Goal: Book appointment/travel/reservation

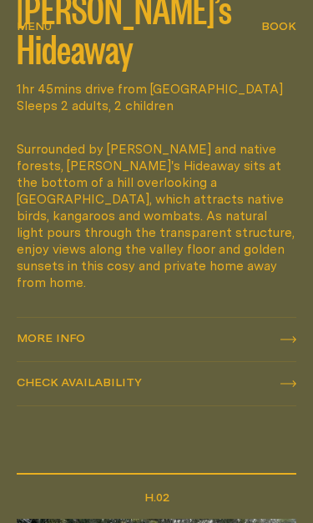
scroll to position [945, 0]
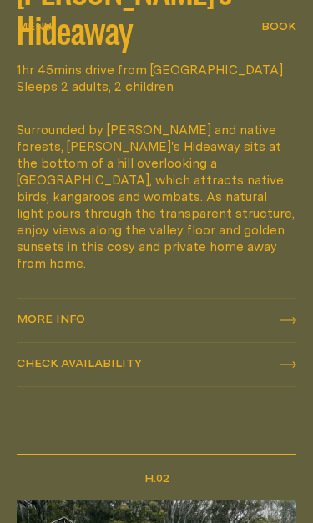
click at [290, 298] on link "More info More info" at bounding box center [156, 319] width 279 height 43
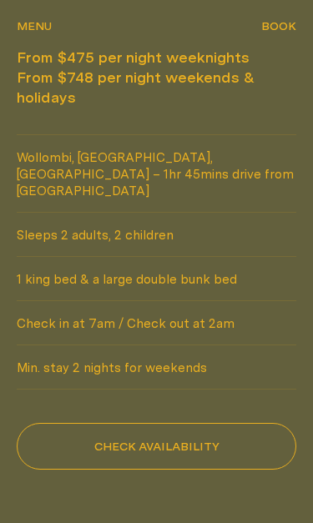
click at [157, 423] on button "Check availability" at bounding box center [156, 446] width 279 height 47
select select "******"
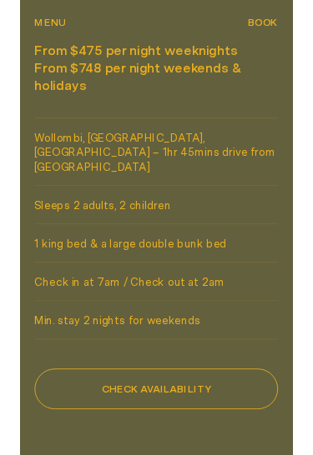
scroll to position [859, 0]
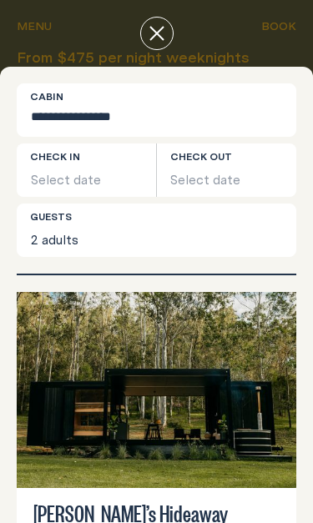
click at [97, 171] on button "Select date" at bounding box center [86, 169] width 139 height 53
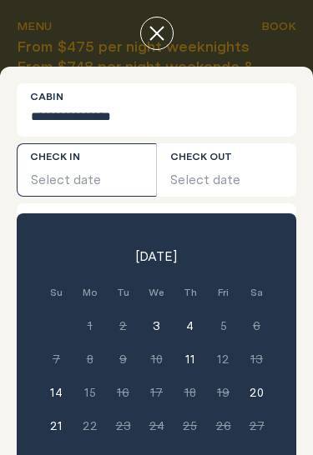
scroll to position [277, 0]
click at [158, 322] on button "3" at bounding box center [156, 326] width 33 height 33
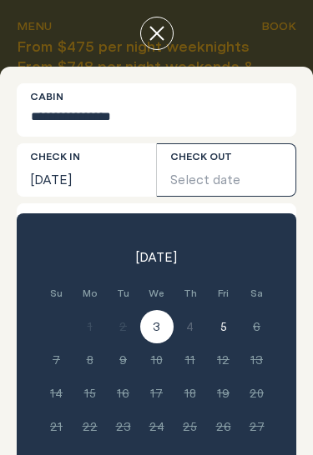
click at [225, 333] on button "5" at bounding box center [223, 326] width 33 height 33
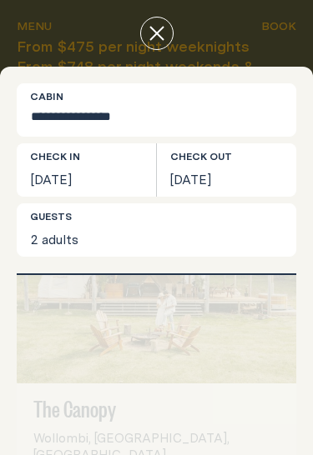
scroll to position [533, 0]
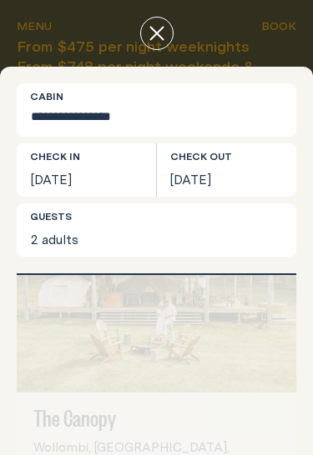
click at [158, 26] on icon "close" at bounding box center [156, 33] width 15 height 15
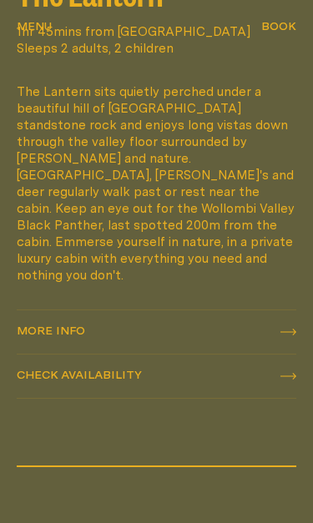
scroll to position [2506, 0]
click at [293, 368] on div "Check availability Check availability" at bounding box center [156, 376] width 279 height 17
select select "******"
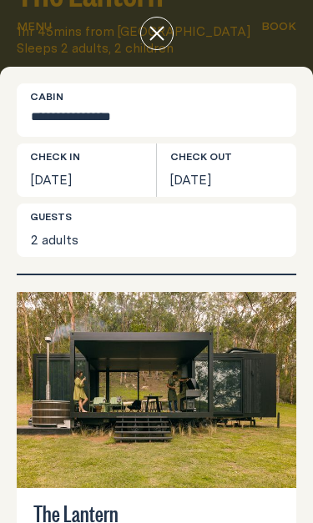
click at [117, 172] on button "[DATE]" at bounding box center [86, 169] width 139 height 53
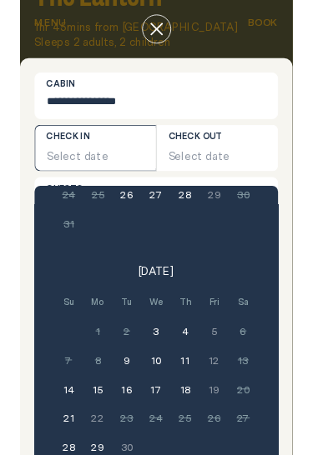
scroll to position [236, 0]
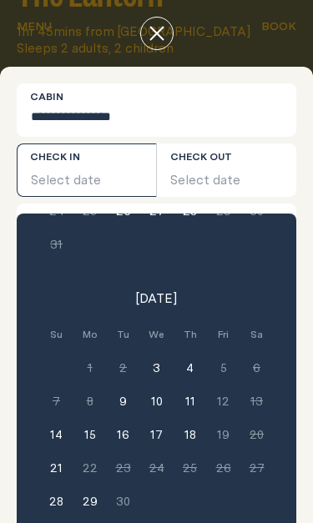
click at [160, 368] on button "3" at bounding box center [156, 367] width 33 height 33
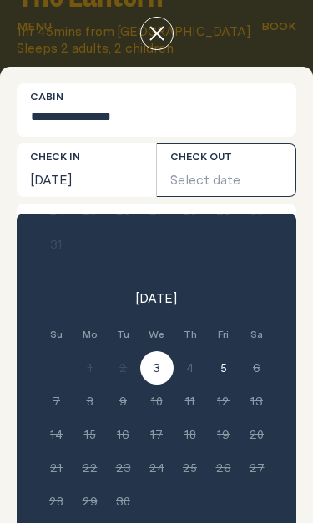
click at [268, 285] on div "[DATE] Su Mo Tu We Th Fri Sa Min. 2 nights 1 Min. 2 nights 2 Min. 2 nights 3 Mi…" at bounding box center [156, 379] width 279 height 333
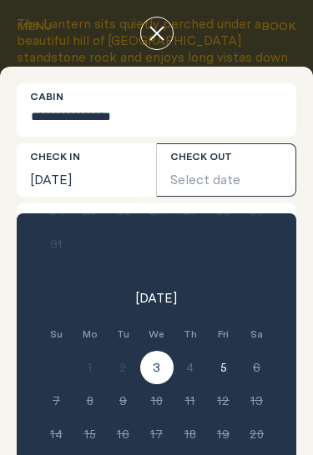
click at [161, 41] on button "close" at bounding box center [156, 33] width 33 height 33
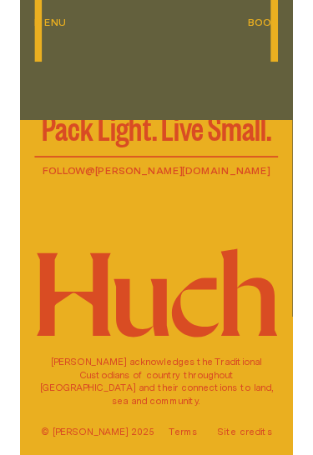
scroll to position [3472, 0]
